Goal: Find specific page/section: Find specific page/section

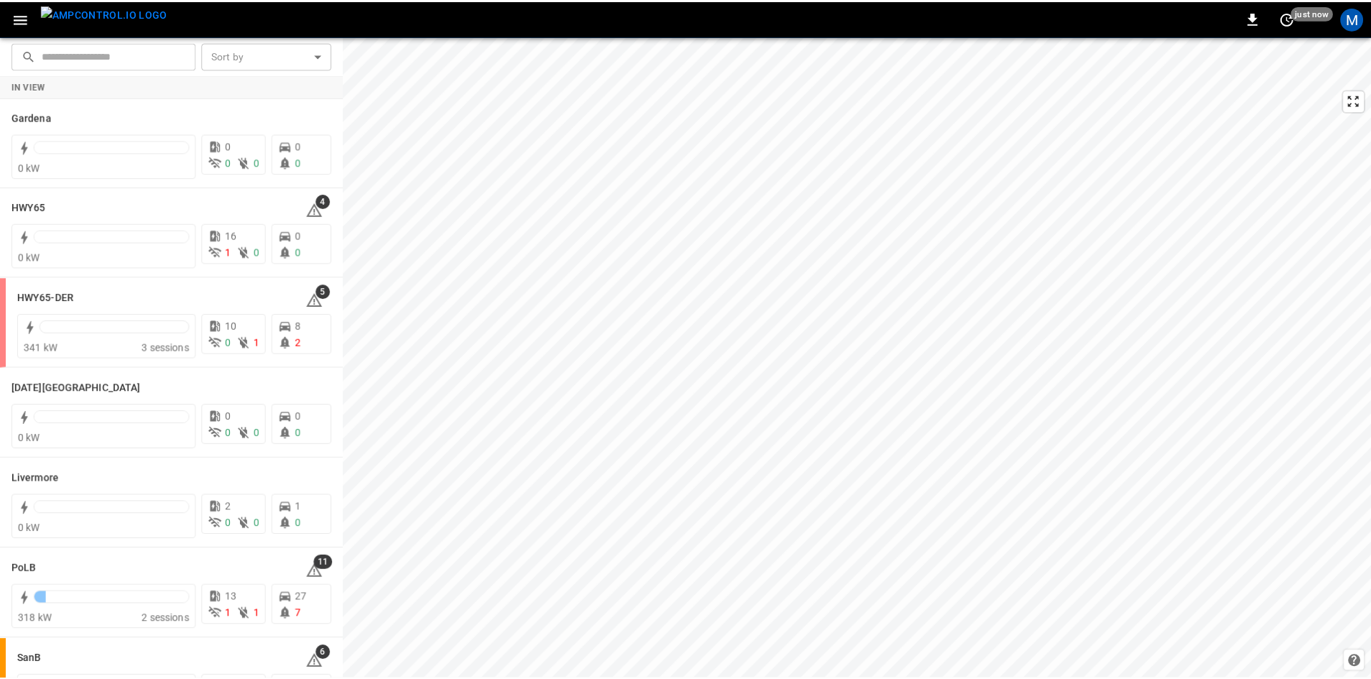
scroll to position [144, 0]
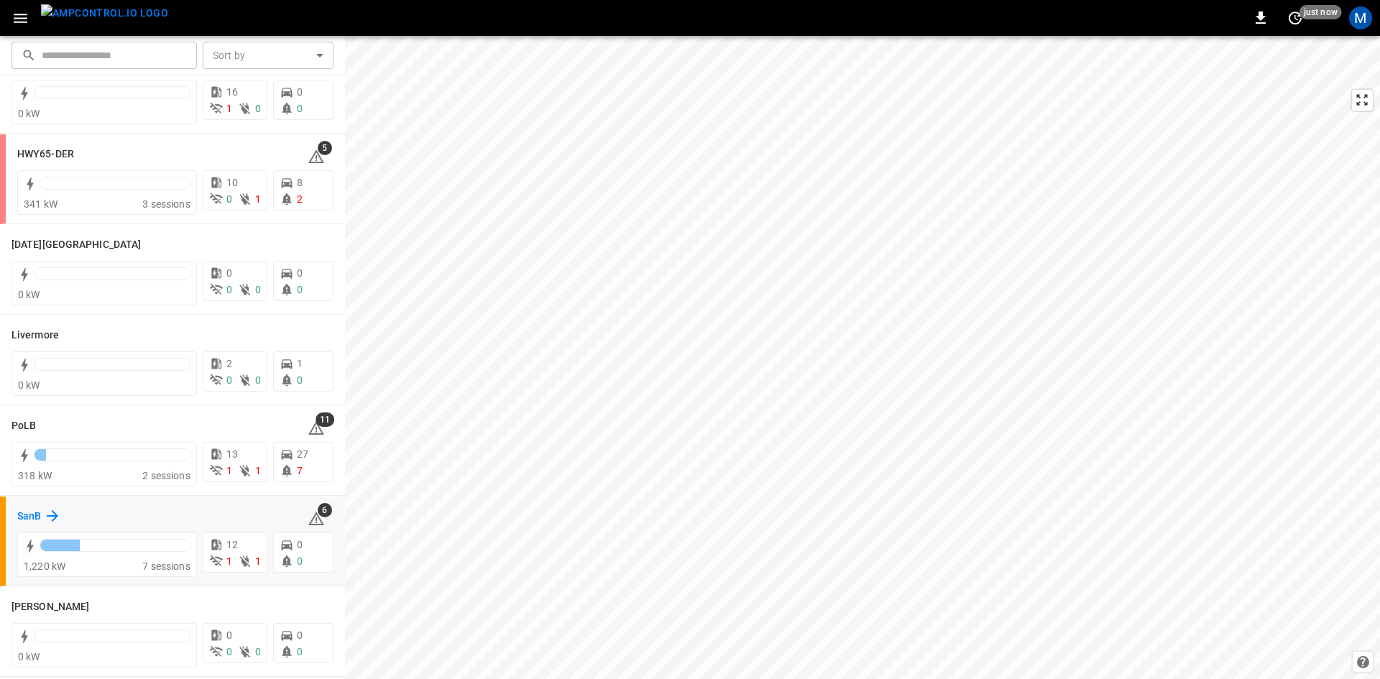
click at [32, 514] on h6 "SanB" at bounding box center [29, 517] width 24 height 16
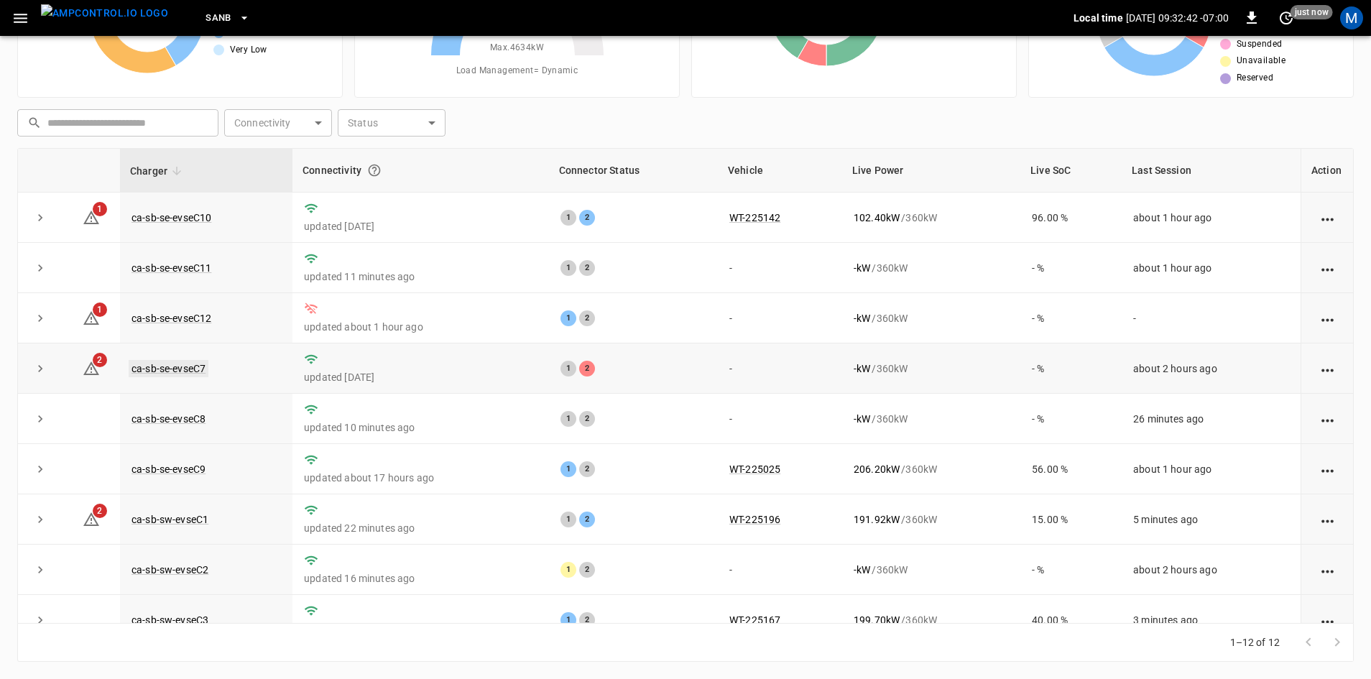
click at [190, 369] on link "ca-sb-se-evseC7" at bounding box center [169, 368] width 80 height 17
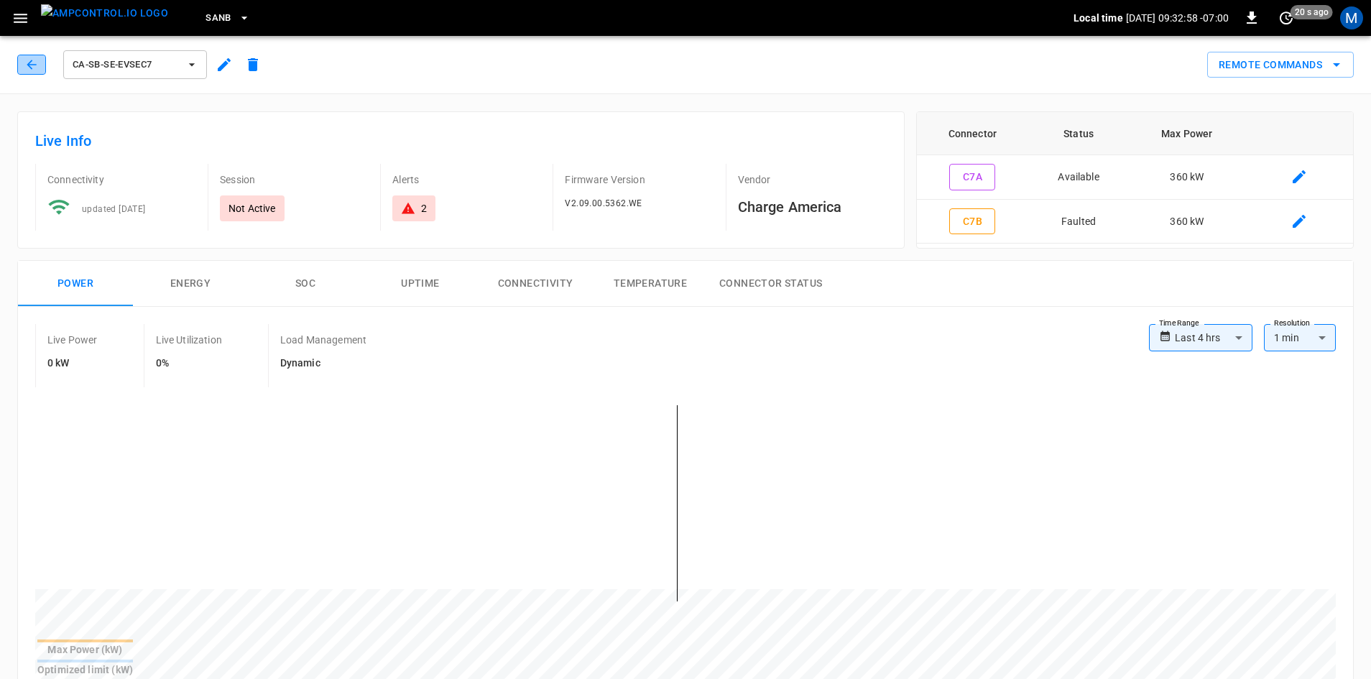
click at [29, 64] on icon "button" at bounding box center [31, 64] width 14 height 14
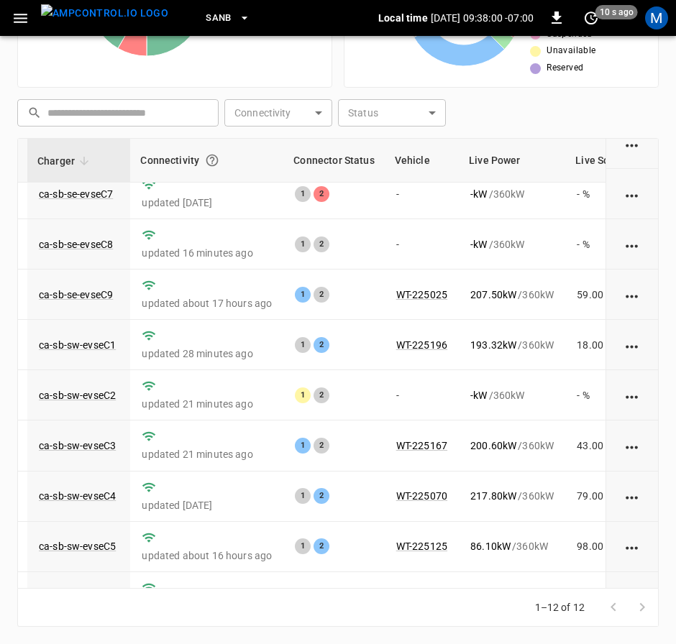
scroll to position [160, 93]
